Goal: Task Accomplishment & Management: Manage account settings

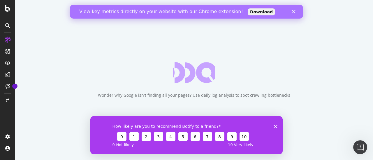
click at [291, 11] on div "View key metrics directly on your website with our Chrome extension! Download" at bounding box center [186, 11] width 233 height 9
click at [294, 12] on icon "Fermer" at bounding box center [293, 11] width 3 height 3
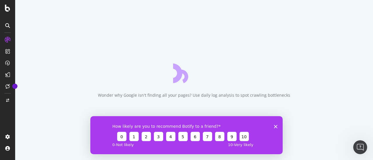
click at [275, 127] on polygon "Fermer l'enquête" at bounding box center [275, 126] width 3 height 3
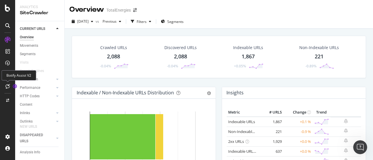
click at [9, 86] on icon at bounding box center [8, 86] width 4 height 5
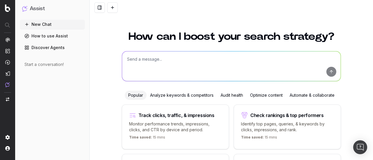
click at [165, 100] on div "Popular Analyze keywords & competitors Audit health Optimize content Automate &…" at bounding box center [231, 150] width 219 height 119
click at [183, 93] on div "Analyze keywords & competitors" at bounding box center [181, 95] width 70 height 9
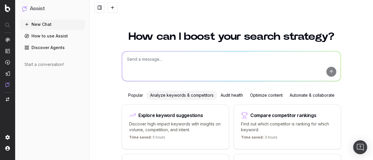
click at [252, 96] on div "Optimize content" at bounding box center [266, 95] width 40 height 9
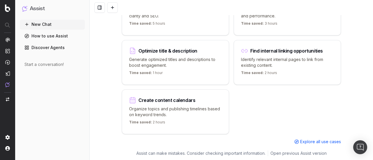
scroll to position [114, 0]
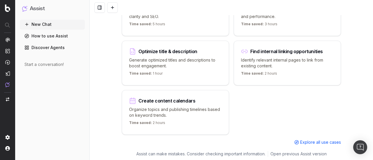
click at [178, 62] on p "Generate optimized titles and descriptions to boost engagement." at bounding box center [175, 63] width 93 height 12
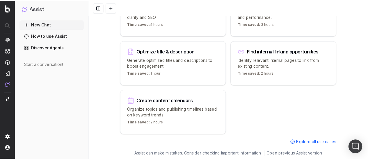
scroll to position [0, 0]
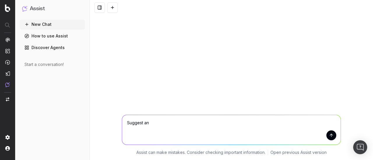
type textarea "Suggest"
click at [64, 46] on link "Discover Agents" at bounding box center [52, 47] width 65 height 9
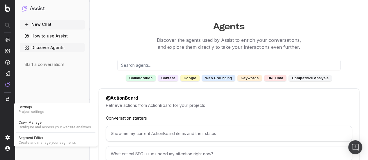
click at [30, 112] on span "Project settings" at bounding box center [56, 112] width 75 height 5
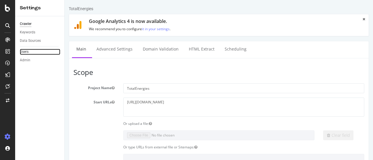
click at [29, 52] on link "Users" at bounding box center [40, 52] width 40 height 6
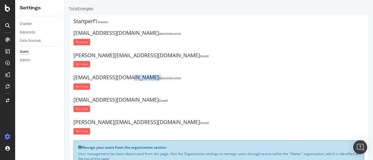
drag, startPoint x: 81, startPoint y: 79, endPoint x: 161, endPoint y: 70, distance: 80.9
click at [161, 70] on ul "Startperf1 Owner [EMAIL_ADDRESS][DOMAIN_NAME] Administrator Remove [PERSON_NAME…" at bounding box center [218, 78] width 291 height 119
drag, startPoint x: 159, startPoint y: 76, endPoint x: 70, endPoint y: 80, distance: 89.2
click at [70, 80] on div "Startperf1 Owner pierre.pouliquen@totalenergies.com Administrator Remove cyril.…" at bounding box center [219, 98] width 300 height 169
copy h4 "startperf.direct.energie@gmail.com"
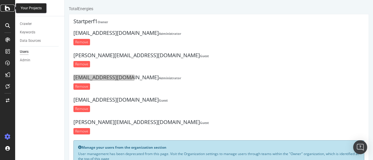
click at [10, 10] on div at bounding box center [8, 8] width 14 height 7
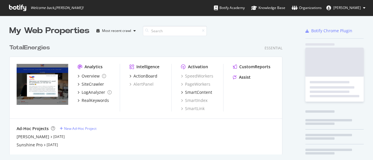
scroll to position [156, 364]
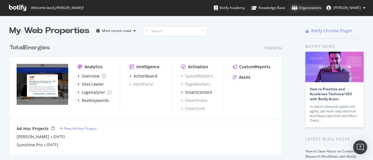
click at [306, 7] on div "Organizations" at bounding box center [306, 8] width 30 height 6
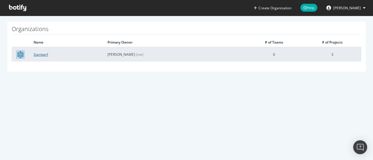
click at [43, 55] on link "Startperf" at bounding box center [40, 54] width 15 height 5
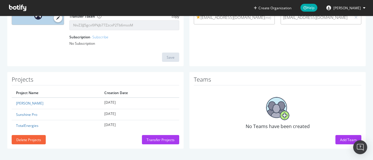
scroll to position [83, 0]
click at [335, 140] on button "Add Team" at bounding box center [348, 140] width 26 height 9
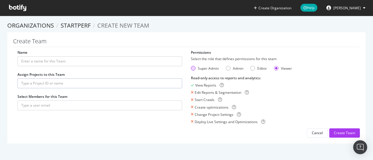
click at [191, 69] on div "Super Admin" at bounding box center [193, 68] width 5 height 5
click at [64, 62] on input "Name" at bounding box center [99, 61] width 165 height 10
type input "Startperf"
click at [56, 83] on input "text" at bounding box center [99, 84] width 165 height 10
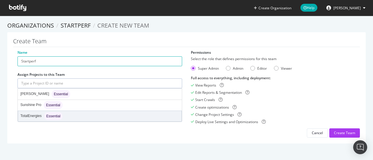
click at [39, 116] on div "TotalEnergies Essential" at bounding box center [41, 116] width 42 height 8
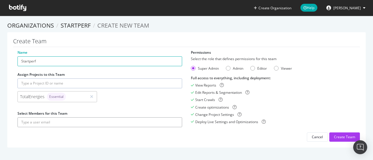
click at [60, 121] on input "text" at bounding box center [99, 123] width 165 height 10
paste input "[EMAIL_ADDRESS][DOMAIN_NAME]"
drag, startPoint x: 103, startPoint y: 121, endPoint x: 0, endPoint y: 119, distance: 102.8
click at [0, 119] on section "Organizations Startperf Create new Team Create Team Name Startperf Assign Proje…" at bounding box center [186, 88] width 373 height 144
type input "[EMAIL_ADDRESS][DOMAIN_NAME]"
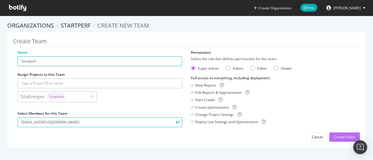
click at [336, 137] on div "Create Team" at bounding box center [344, 137] width 21 height 5
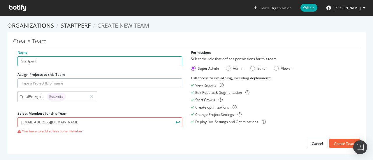
click at [48, 84] on input "text" at bounding box center [99, 84] width 165 height 10
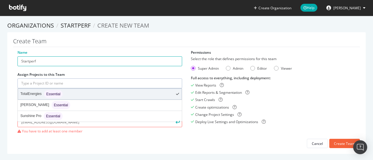
click at [33, 92] on div "TotalEnergies Essential" at bounding box center [41, 94] width 42 height 8
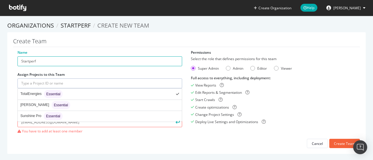
click at [33, 92] on div "TotalEnergies Essential" at bounding box center [41, 94] width 42 height 8
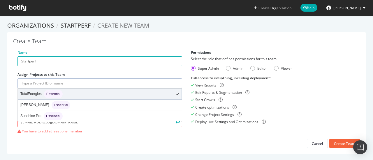
click at [158, 93] on div "TotalEnergies Essential" at bounding box center [99, 94] width 163 height 10
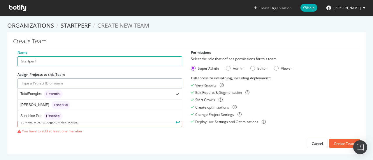
click at [86, 156] on section "Organizations Startperf Create new Team Create Team Name Startperf Assign Proje…" at bounding box center [186, 91] width 373 height 150
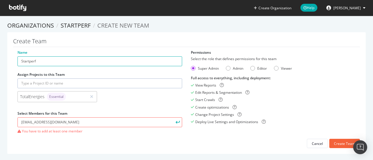
click at [55, 96] on span "Essential" at bounding box center [56, 96] width 14 height 3
click at [77, 96] on div "TotalEnergies Essential" at bounding box center [52, 97] width 64 height 8
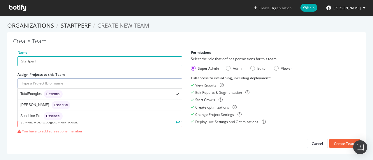
click at [80, 85] on input "text" at bounding box center [99, 84] width 165 height 10
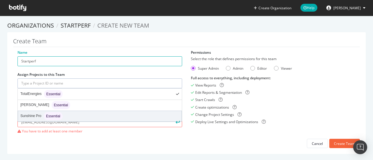
click at [35, 112] on div "Sunshine Pro Essential" at bounding box center [41, 116] width 42 height 8
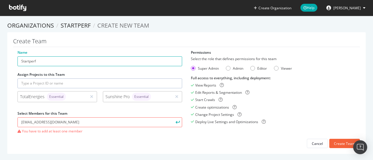
click at [10, 105] on div "Create Team Name Startperf Assign Projects to this Team TotalEnergies Essential…" at bounding box center [186, 93] width 358 height 122
click at [334, 140] on div "Create Team" at bounding box center [344, 143] width 21 height 9
click at [335, 142] on div "Create Team" at bounding box center [344, 144] width 21 height 5
click at [152, 123] on input "[EMAIL_ADDRESS][DOMAIN_NAME]" at bounding box center [99, 123] width 165 height 10
click at [178, 122] on button "submit" at bounding box center [177, 123] width 10 height 10
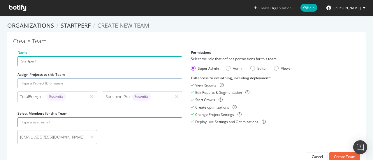
click at [166, 131] on div "[EMAIL_ADDRESS][DOMAIN_NAME]" at bounding box center [100, 138] width 170 height 17
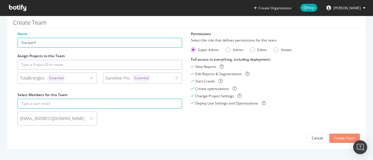
click at [335, 138] on div "Create Team" at bounding box center [344, 138] width 21 height 5
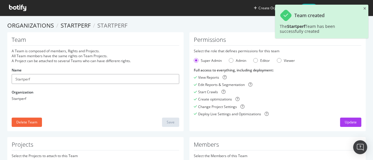
click at [63, 79] on input "Startperf" at bounding box center [95, 79] width 167 height 10
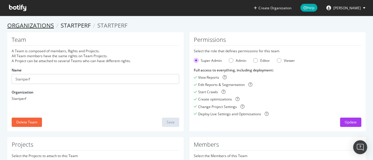
click at [45, 26] on link "Organizations" at bounding box center [30, 26] width 47 height 8
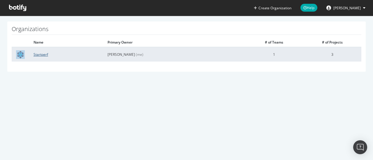
click at [45, 52] on link "Startperf" at bounding box center [40, 54] width 15 height 5
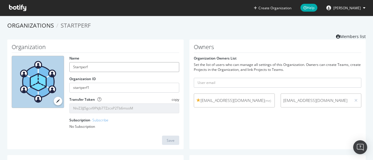
drag, startPoint x: 93, startPoint y: 64, endPoint x: 50, endPoint y: 61, distance: 43.2
click at [50, 61] on div "Name Startperf Organization ID startperf1 Transfer Token copy NivZ3JJ5gcvl9PkJb…" at bounding box center [95, 95] width 173 height 78
type input "TotalEnergies RPG [GEOGRAPHIC_DATA]"
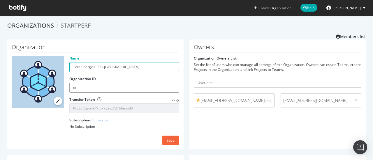
type input "o"
type input "totalenergies"
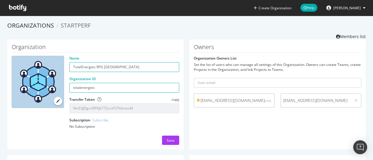
drag, startPoint x: 164, startPoint y: 137, endPoint x: 229, endPoint y: 125, distance: 66.5
click at [229, 125] on div "Organization Name TotalEnergies RPG France Organization ID totalenergies Transf…" at bounding box center [186, 98] width 364 height 116
click at [354, 102] on icon at bounding box center [355, 101] width 3 height 4
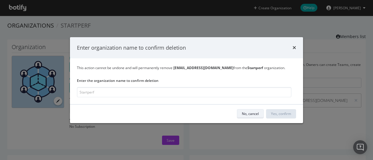
click at [259, 116] on button "No, cancel" at bounding box center [250, 113] width 27 height 9
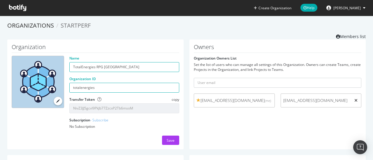
click at [354, 100] on icon at bounding box center [355, 101] width 3 height 4
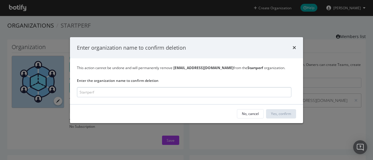
click at [255, 95] on input "modal" at bounding box center [184, 92] width 214 height 10
click at [292, 50] on div "times" at bounding box center [293, 48] width 3 height 8
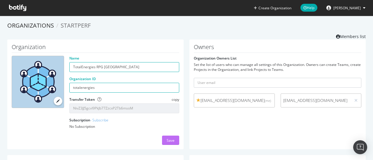
click at [168, 140] on div "Save" at bounding box center [171, 140] width 8 height 5
